Goal: Information Seeking & Learning: Learn about a topic

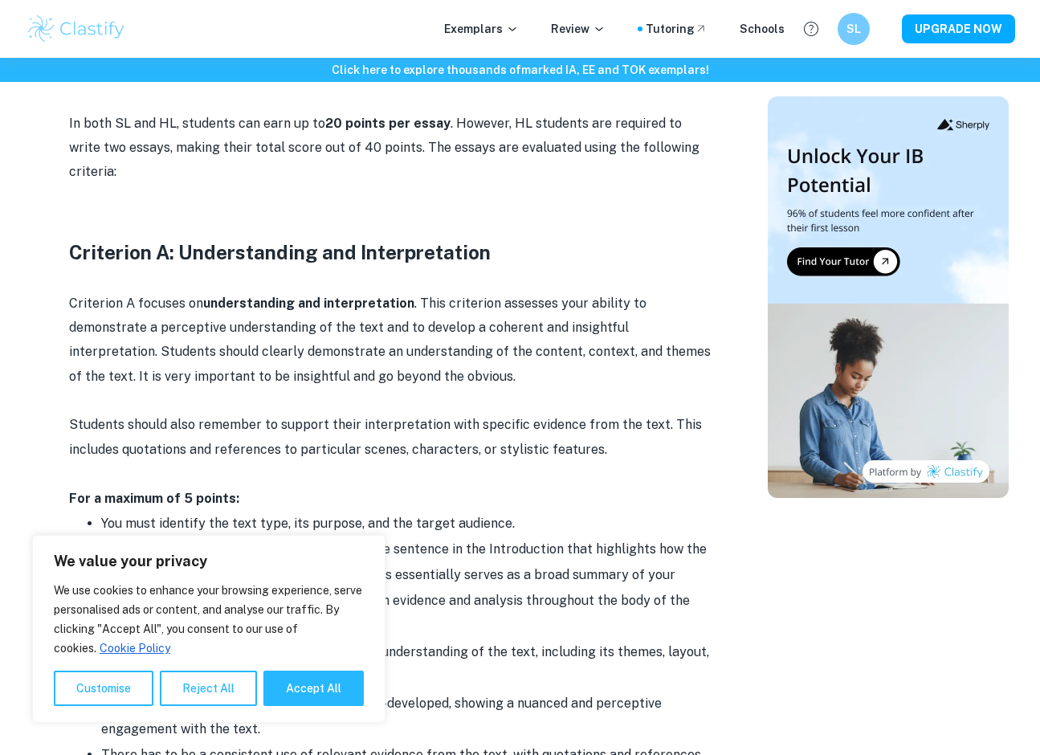
scroll to position [1021, 0]
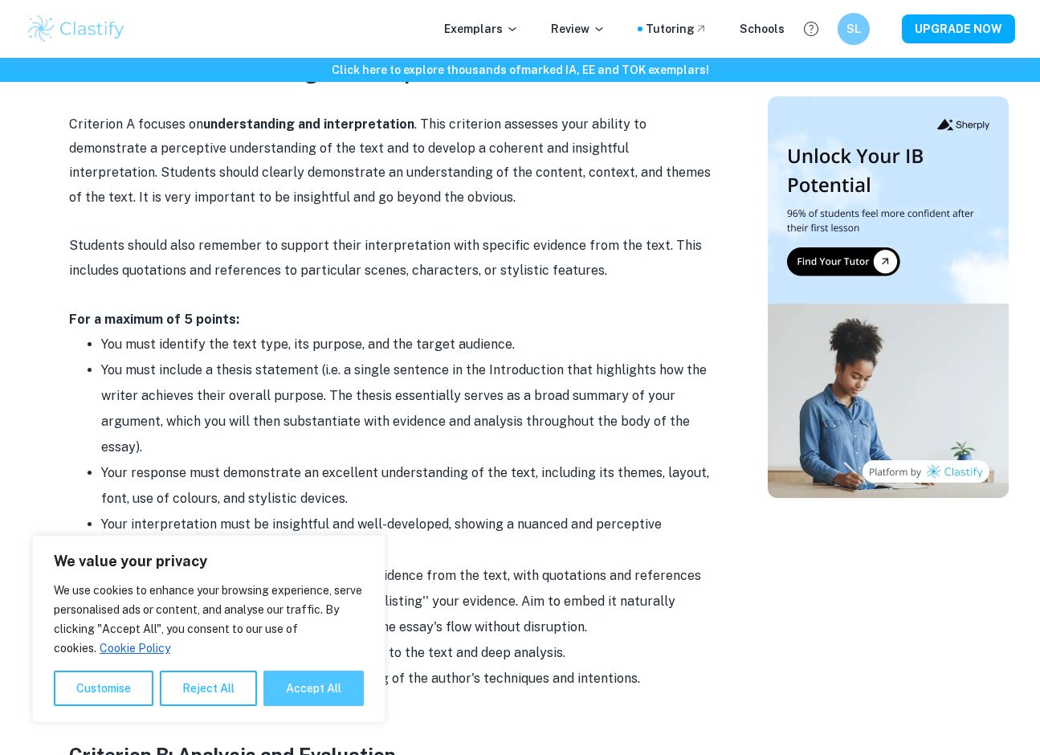
click at [347, 687] on button "Accept All" at bounding box center [313, 688] width 100 height 35
checkbox input "true"
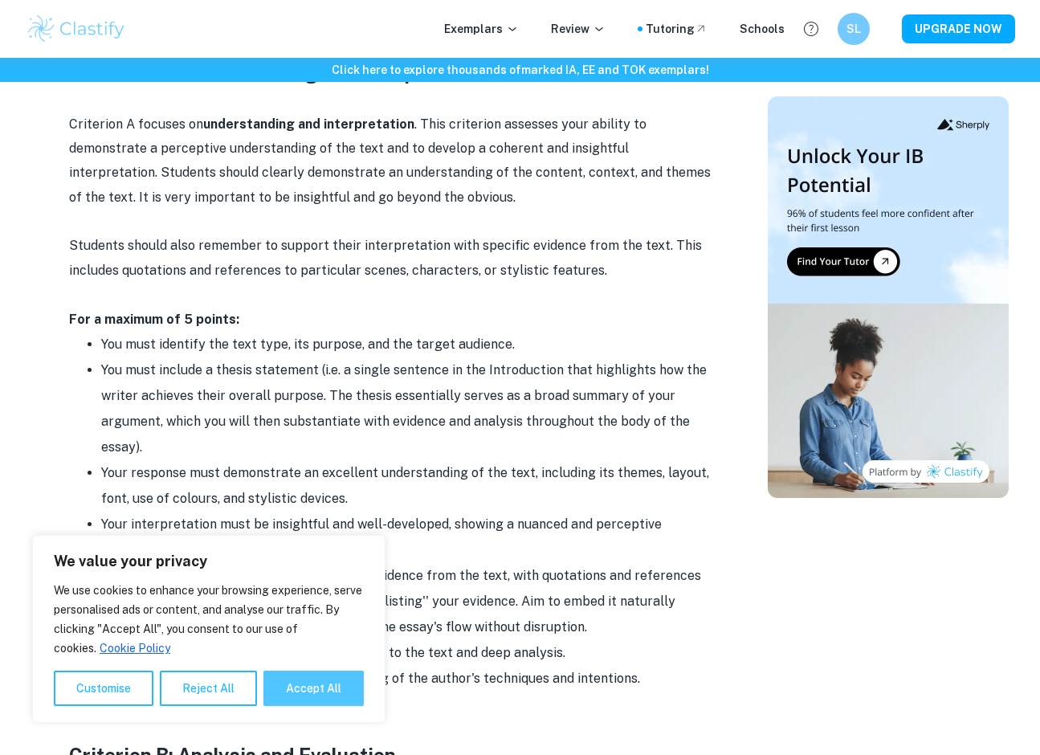
checkbox input "true"
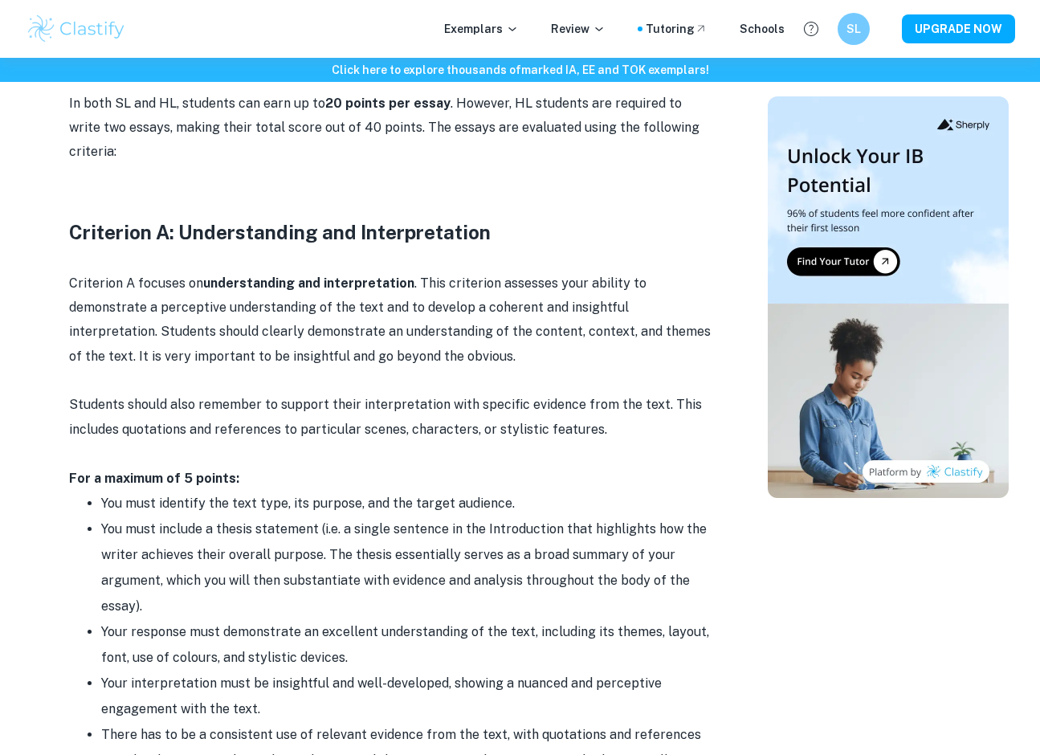
scroll to position [852, 0]
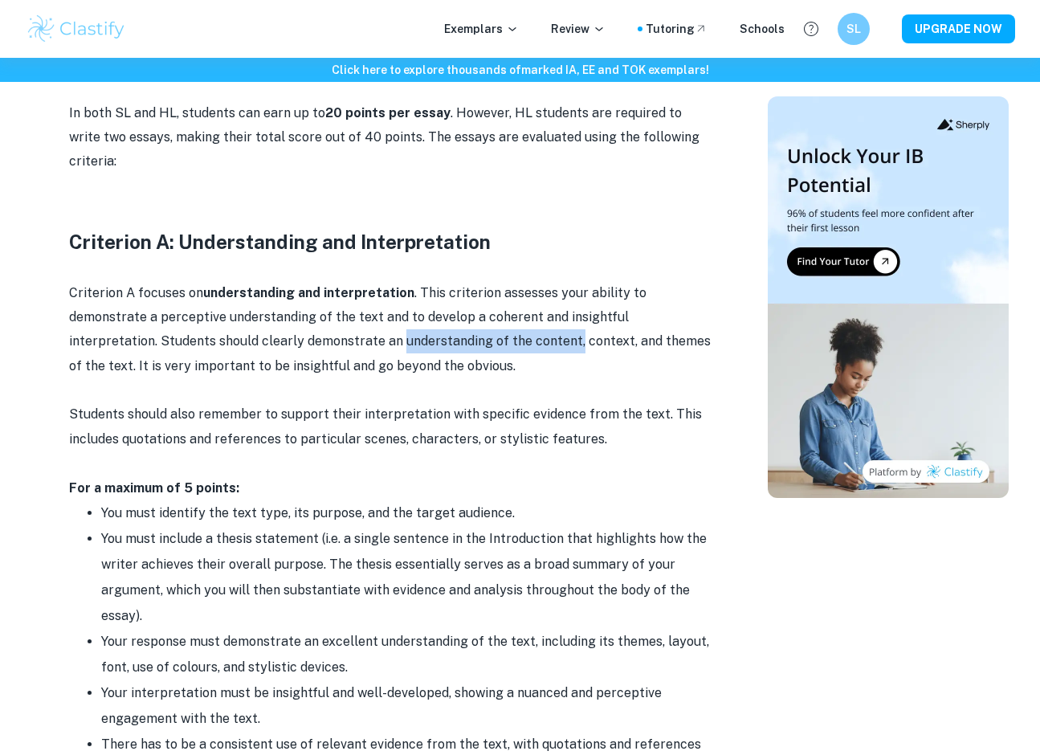
drag, startPoint x: 487, startPoint y: 307, endPoint x: 309, endPoint y: 313, distance: 177.6
click at [309, 312] on p "Criterion A focuses on understanding and interpretation . This criterion assess…" at bounding box center [390, 330] width 643 height 98
drag, startPoint x: 181, startPoint y: 409, endPoint x: 87, endPoint y: 410, distance: 94.0
click at [87, 410] on p "Students should also remember to support their interpretation with specific evi…" at bounding box center [390, 426] width 643 height 49
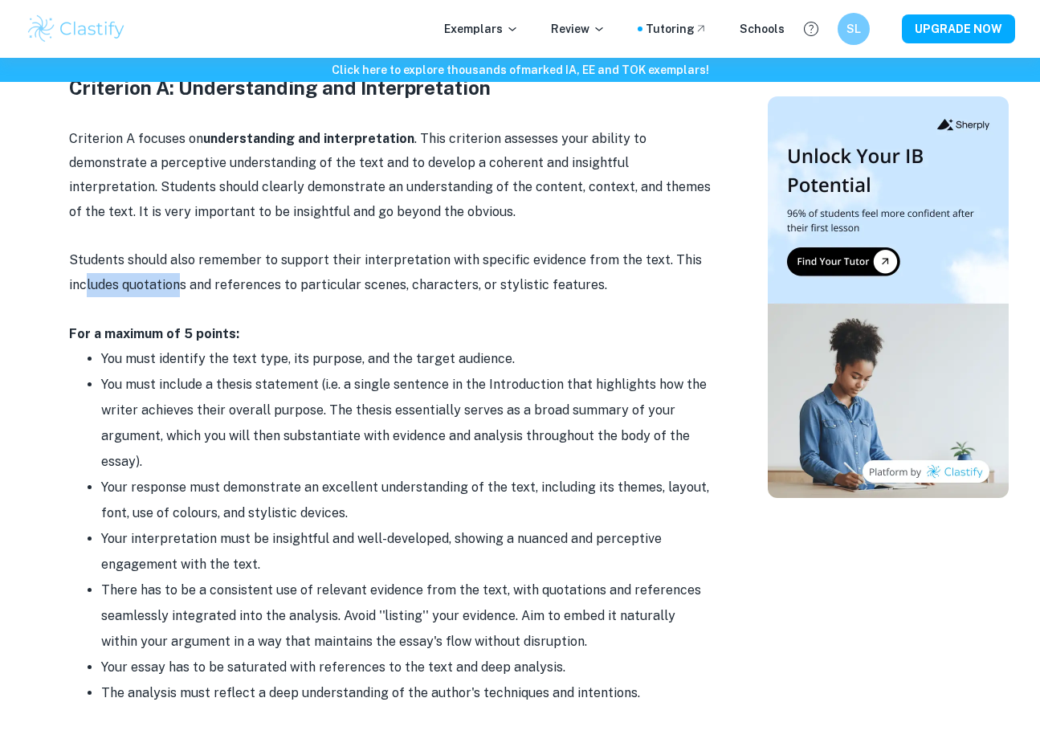
scroll to position [1007, 0]
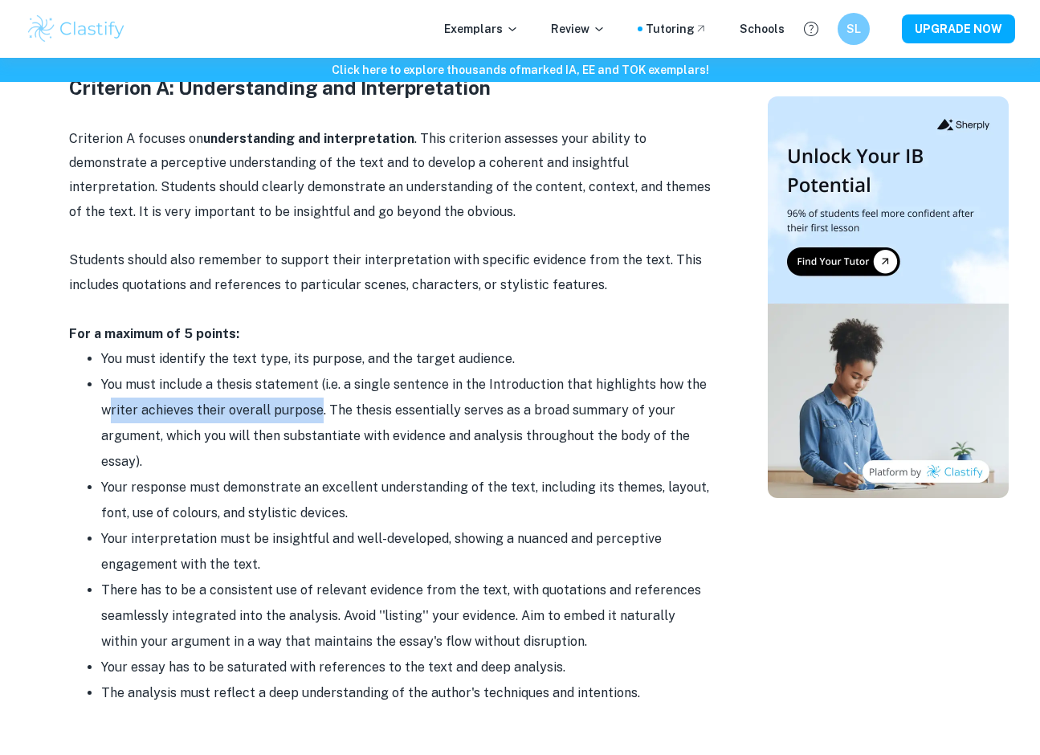
drag, startPoint x: 317, startPoint y: 380, endPoint x: 112, endPoint y: 380, distance: 205.6
click at [112, 380] on li "You must include a thesis statement (i.e. a single sentence in the Introduction…" at bounding box center [406, 423] width 611 height 103
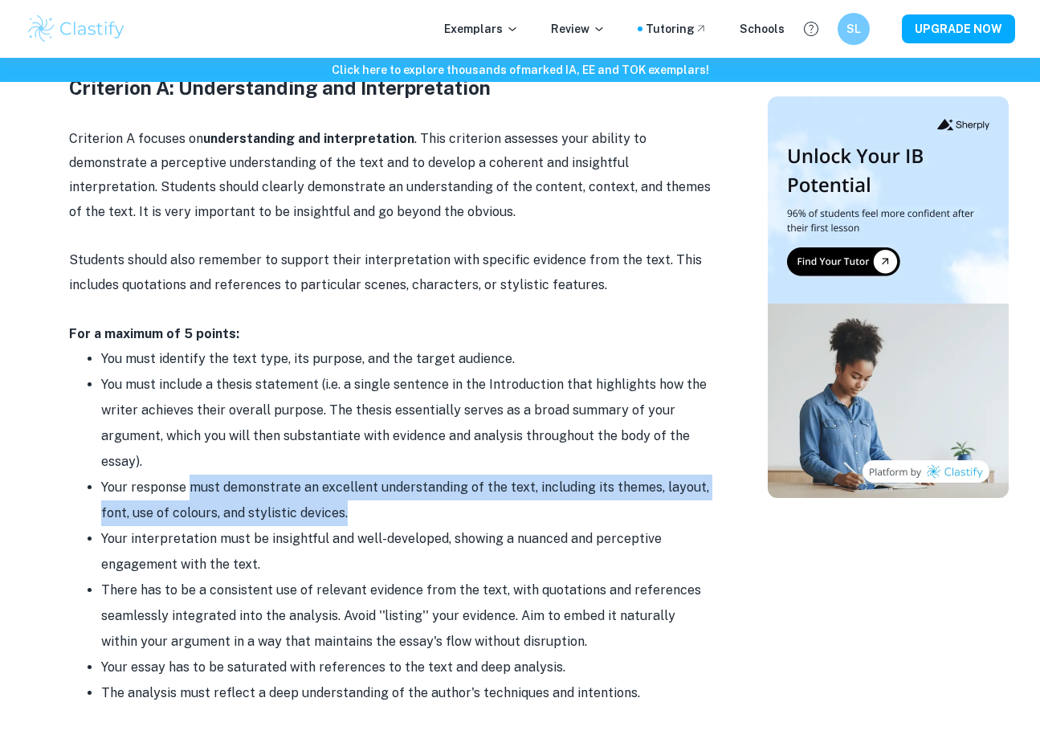
drag, startPoint x: 194, startPoint y: 455, endPoint x: 380, endPoint y: 466, distance: 186.7
click at [380, 475] on li "Your response must demonstrate an excellent understanding of the text, includin…" at bounding box center [406, 500] width 611 height 51
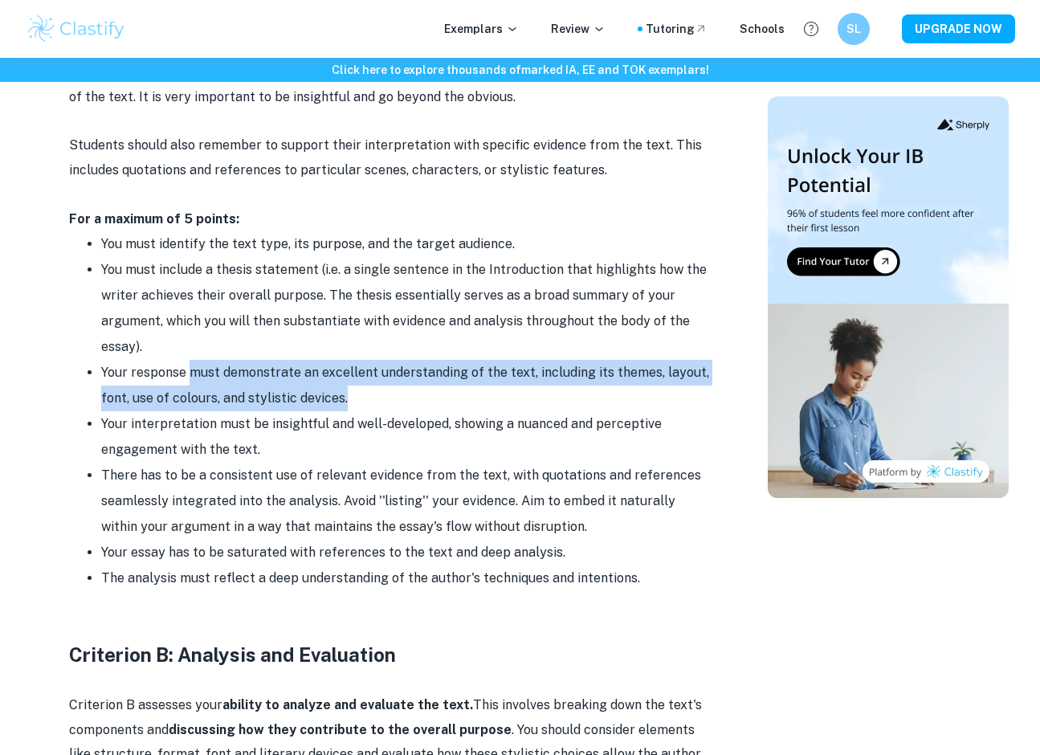
scroll to position [1121, 0]
click at [251, 368] on li "Your response must demonstrate an excellent understanding of the text, includin…" at bounding box center [406, 385] width 611 height 51
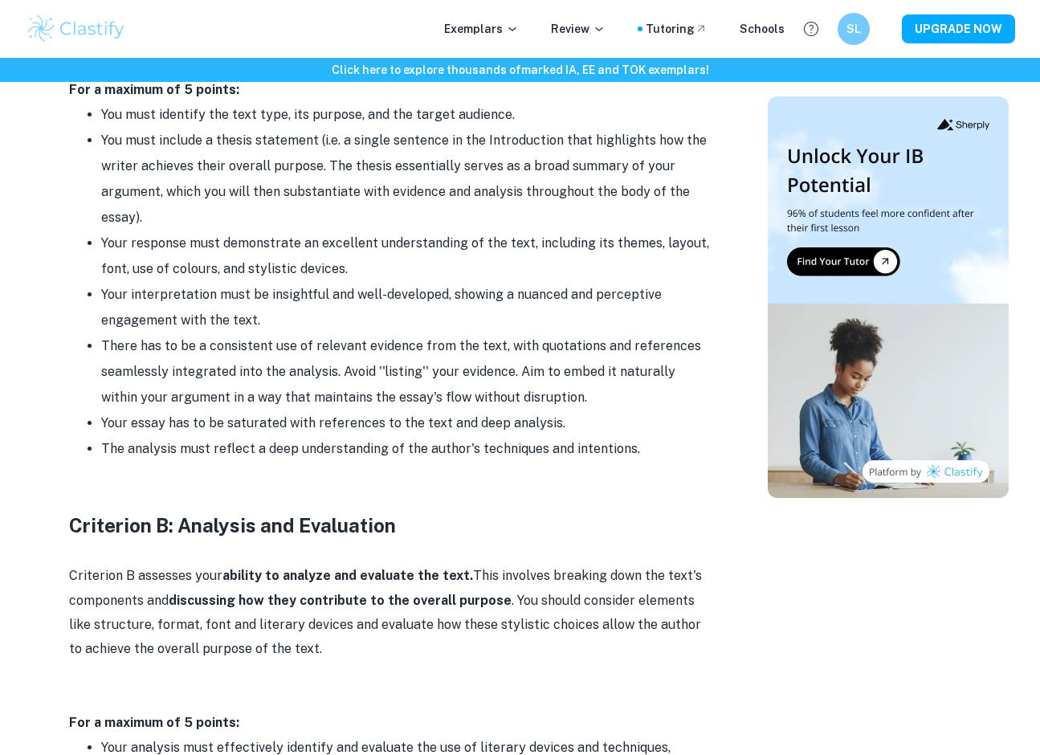
scroll to position [1251, 0]
drag, startPoint x: 505, startPoint y: 341, endPoint x: 387, endPoint y: 344, distance: 118.1
click at [387, 344] on li "There has to be a consistent use of relevant evidence from the text, with quota…" at bounding box center [406, 371] width 611 height 77
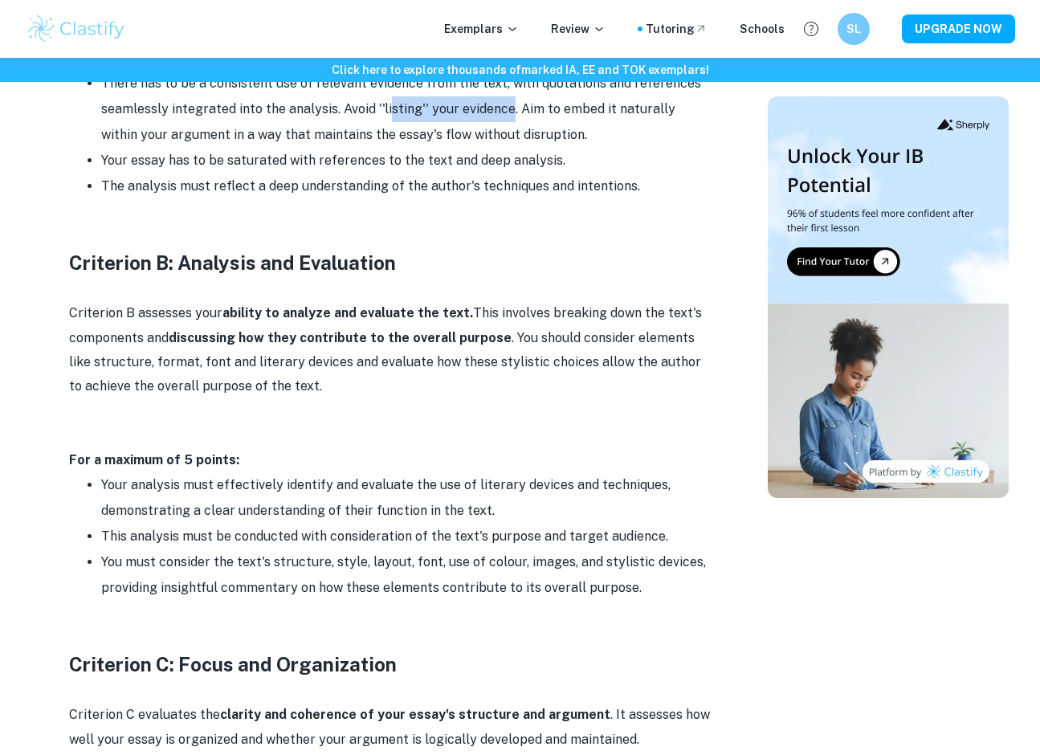
scroll to position [1553, 0]
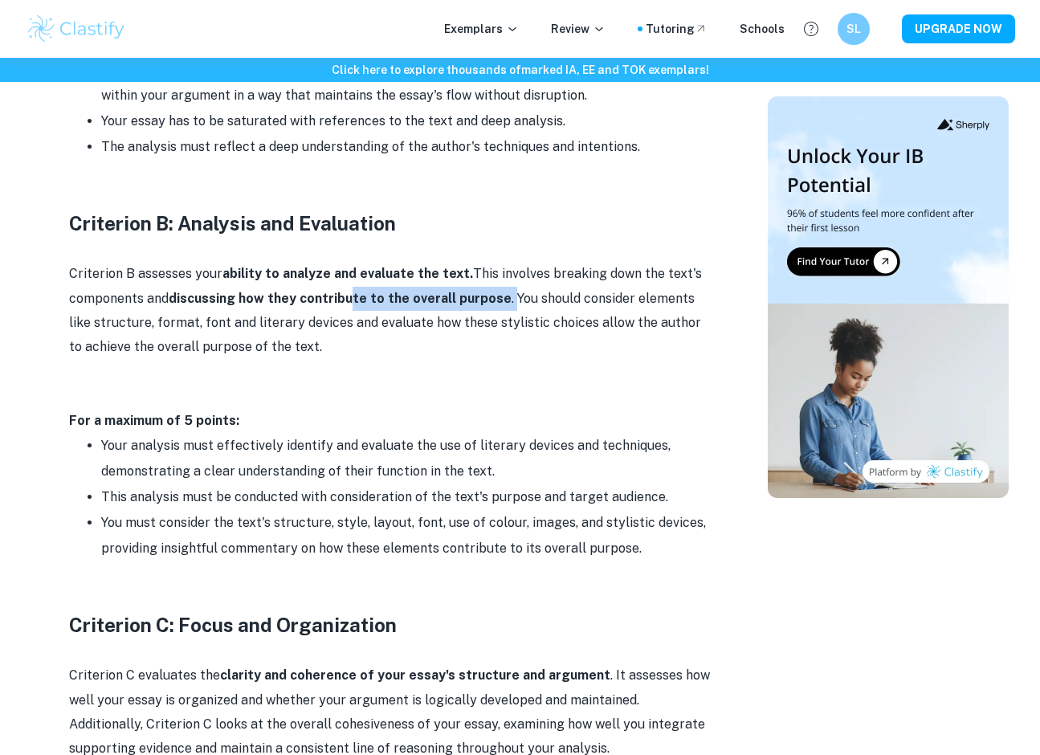
drag, startPoint x: 501, startPoint y: 266, endPoint x: 349, endPoint y: 267, distance: 152.6
click at [349, 267] on p "Criterion B assesses your ability to analyze and evaluate the text. This involv…" at bounding box center [390, 311] width 643 height 98
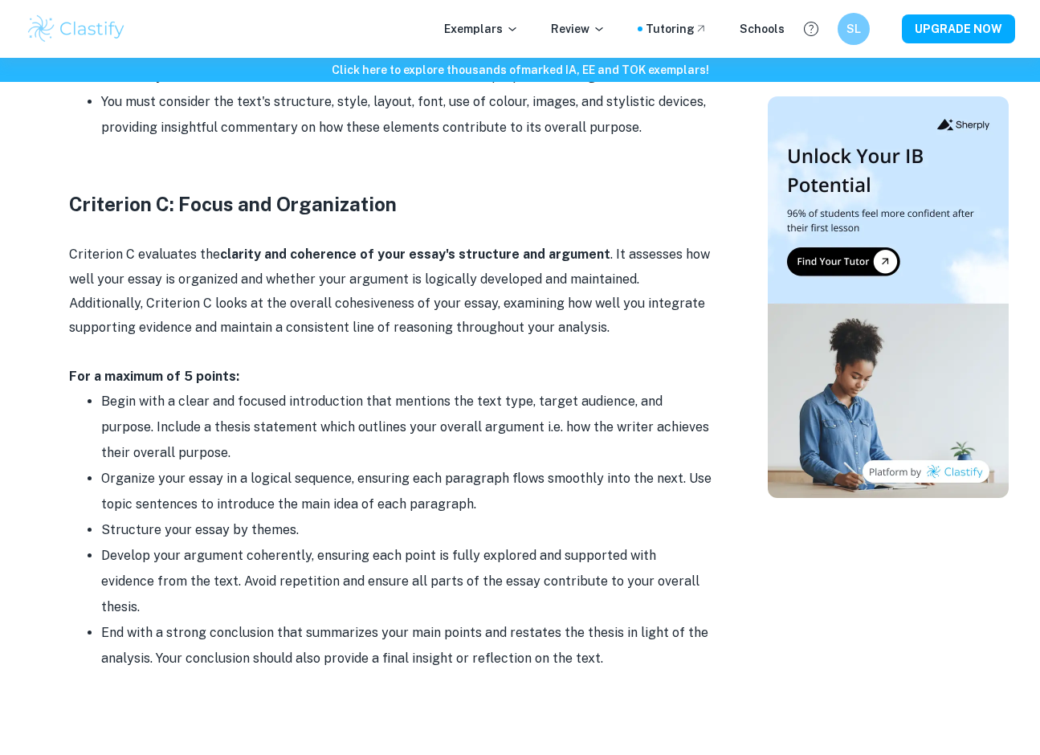
scroll to position [1991, 0]
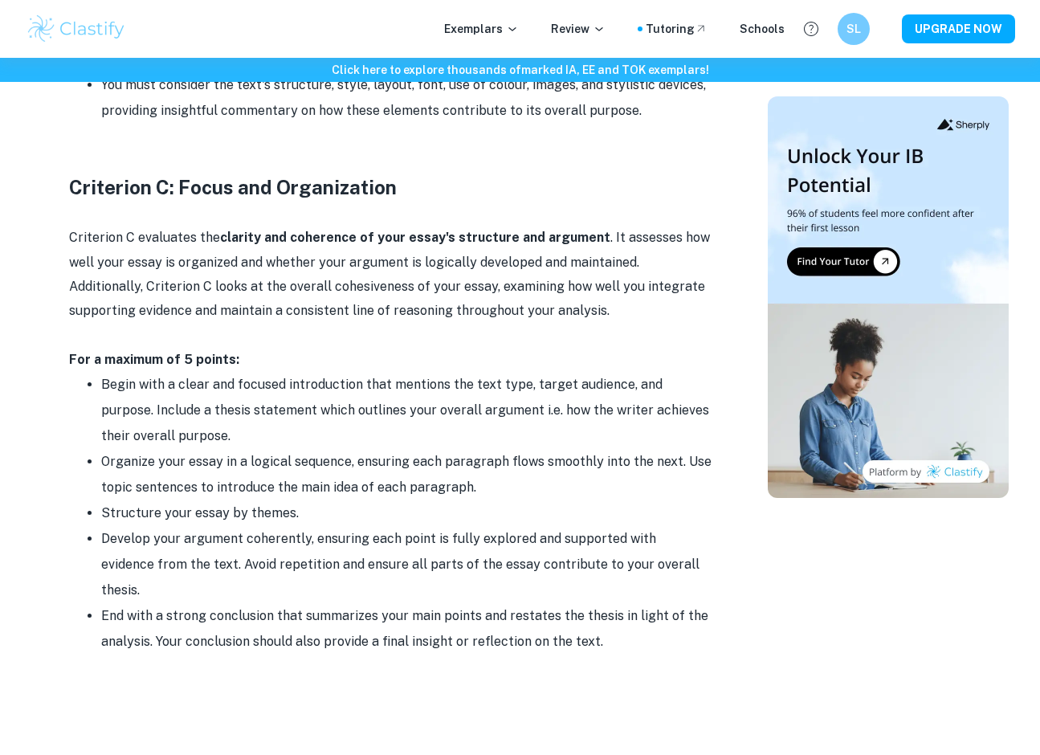
drag, startPoint x: 428, startPoint y: 251, endPoint x: 655, endPoint y: 280, distance: 229.3
click at [655, 280] on p "Criterion C evaluates the clarity and coherence of your essay's structure and a…" at bounding box center [390, 275] width 643 height 98
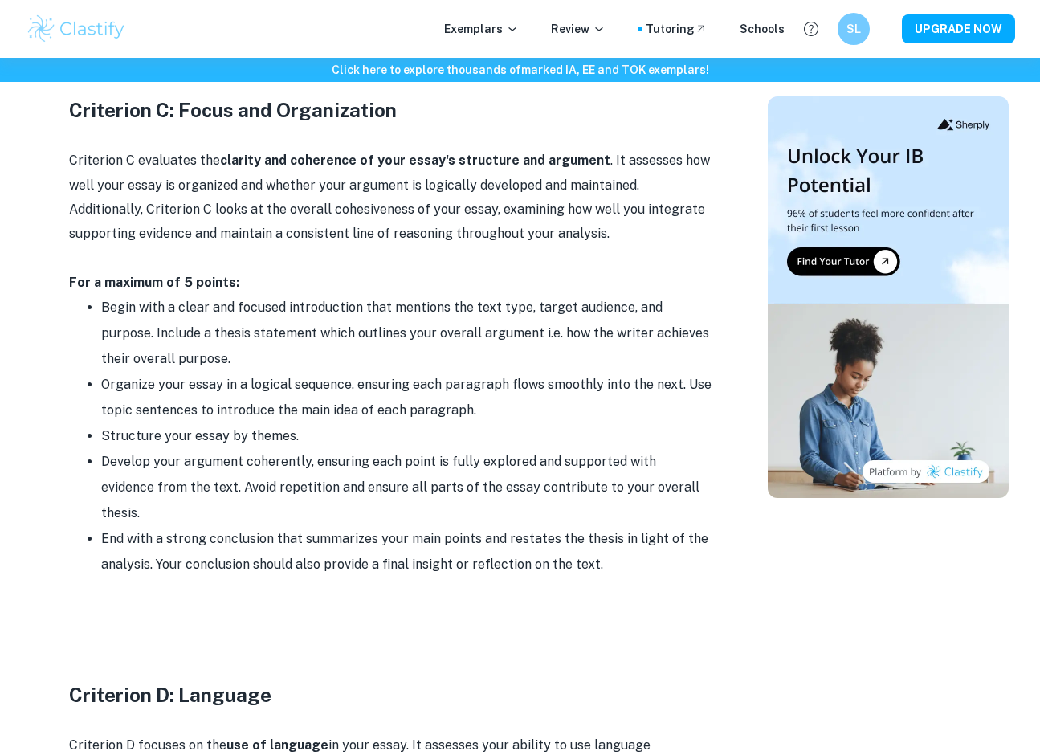
scroll to position [2062, 0]
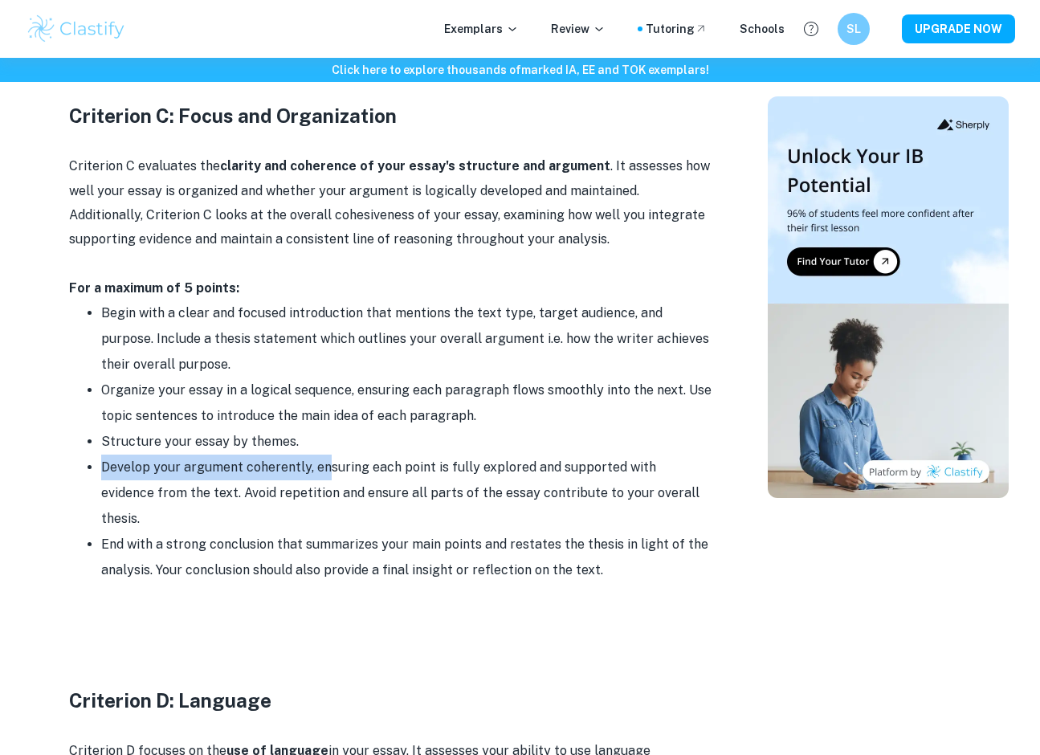
drag, startPoint x: 96, startPoint y: 427, endPoint x: 325, endPoint y: 435, distance: 229.1
click at [325, 435] on ul "Begin with a clear and focused introduction that mentions the text type, target…" at bounding box center [390, 441] width 643 height 283
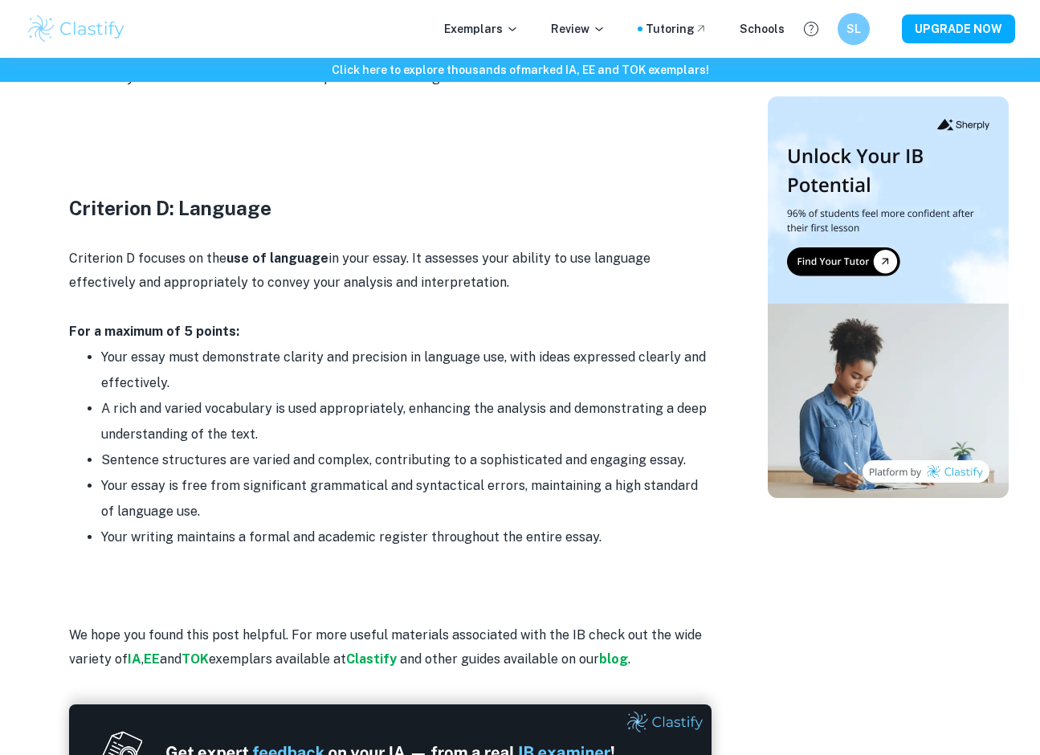
scroll to position [2714, 0]
